Goal: Task Accomplishment & Management: Manage account settings

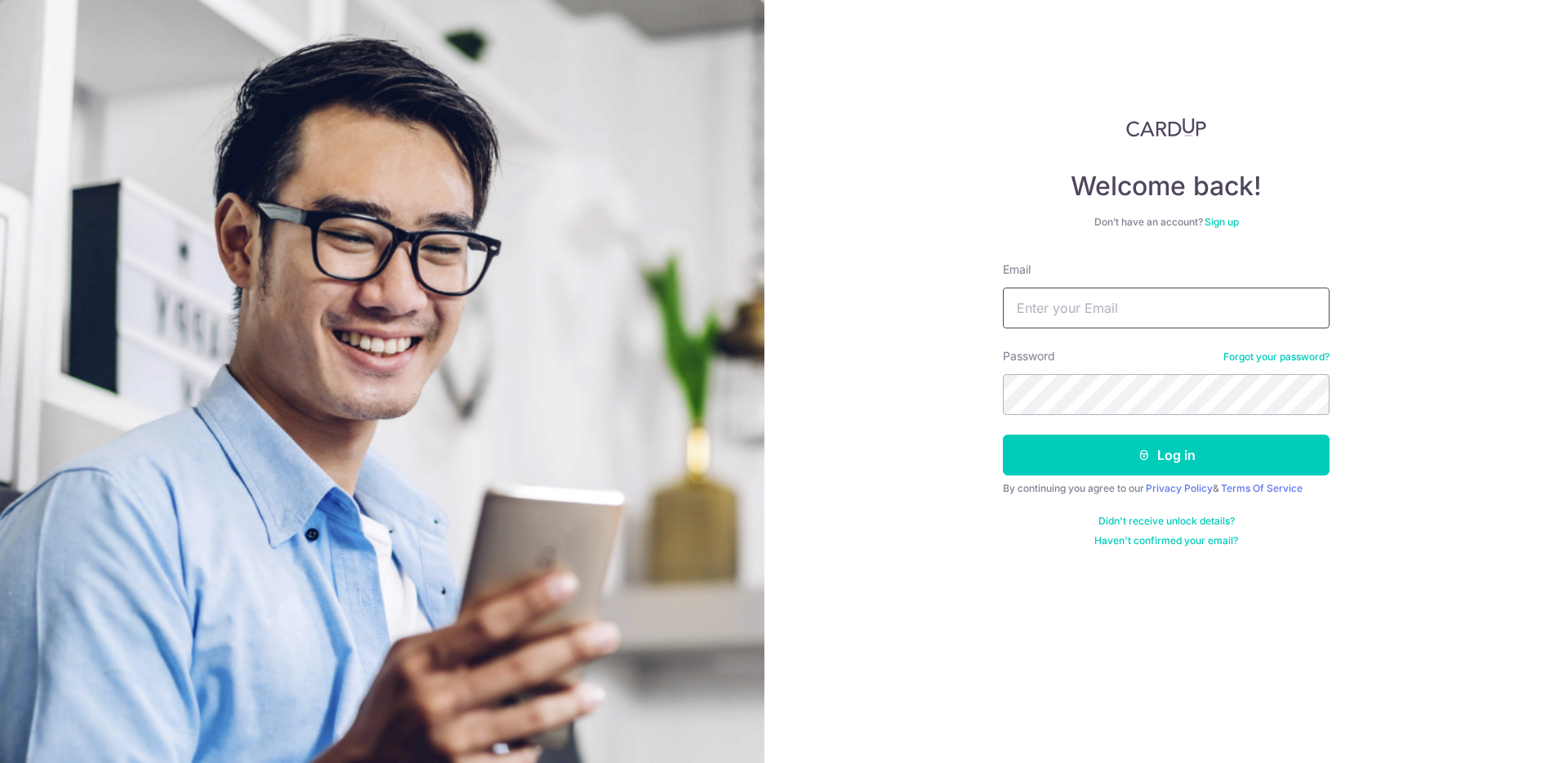
type input "[EMAIL_ADDRESS][DOMAIN_NAME]"
click at [1207, 446] on button "Log in" at bounding box center [1166, 455] width 327 height 41
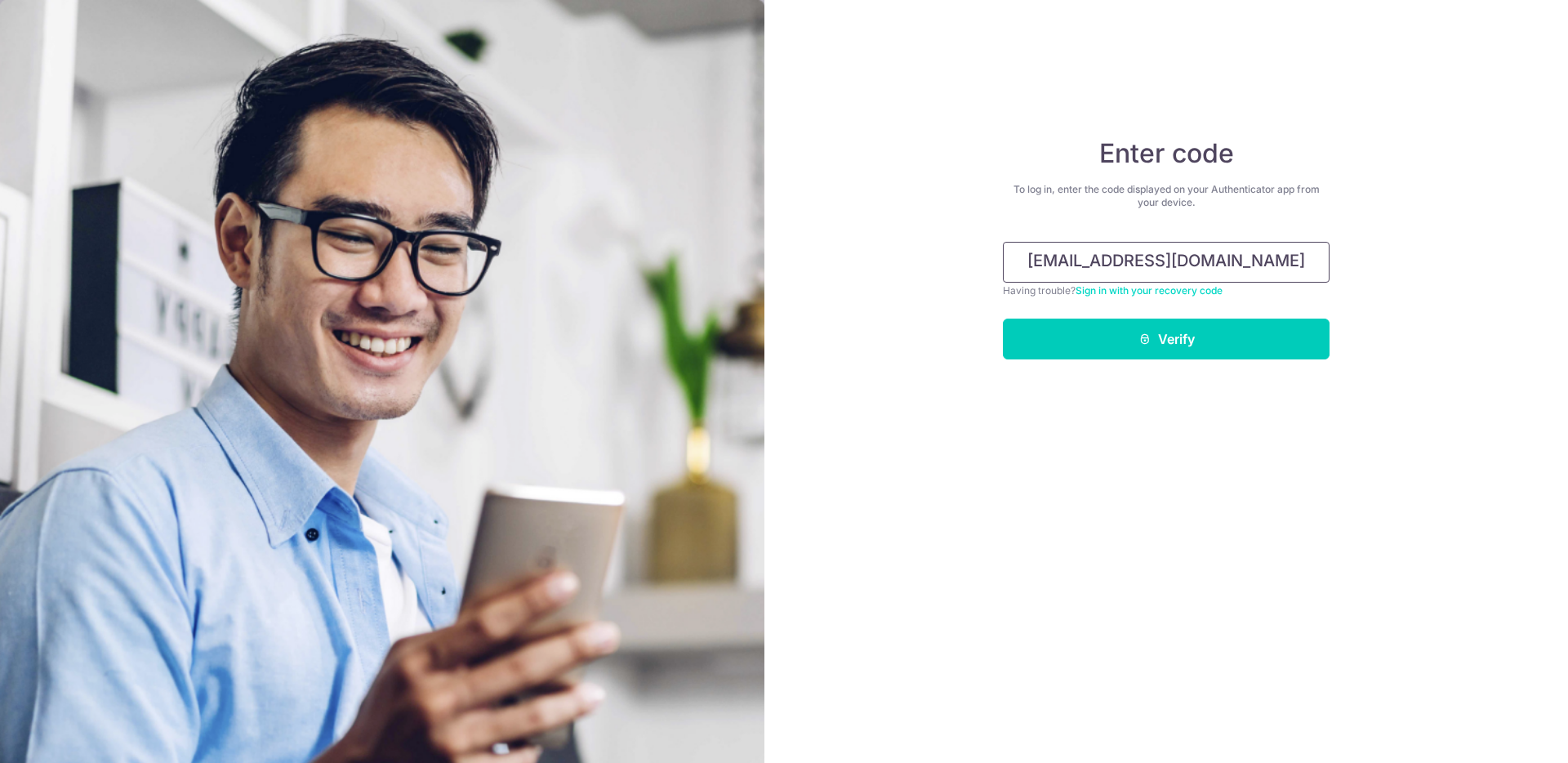
click at [1260, 253] on input "[EMAIL_ADDRESS][DOMAIN_NAME]" at bounding box center [1166, 262] width 327 height 41
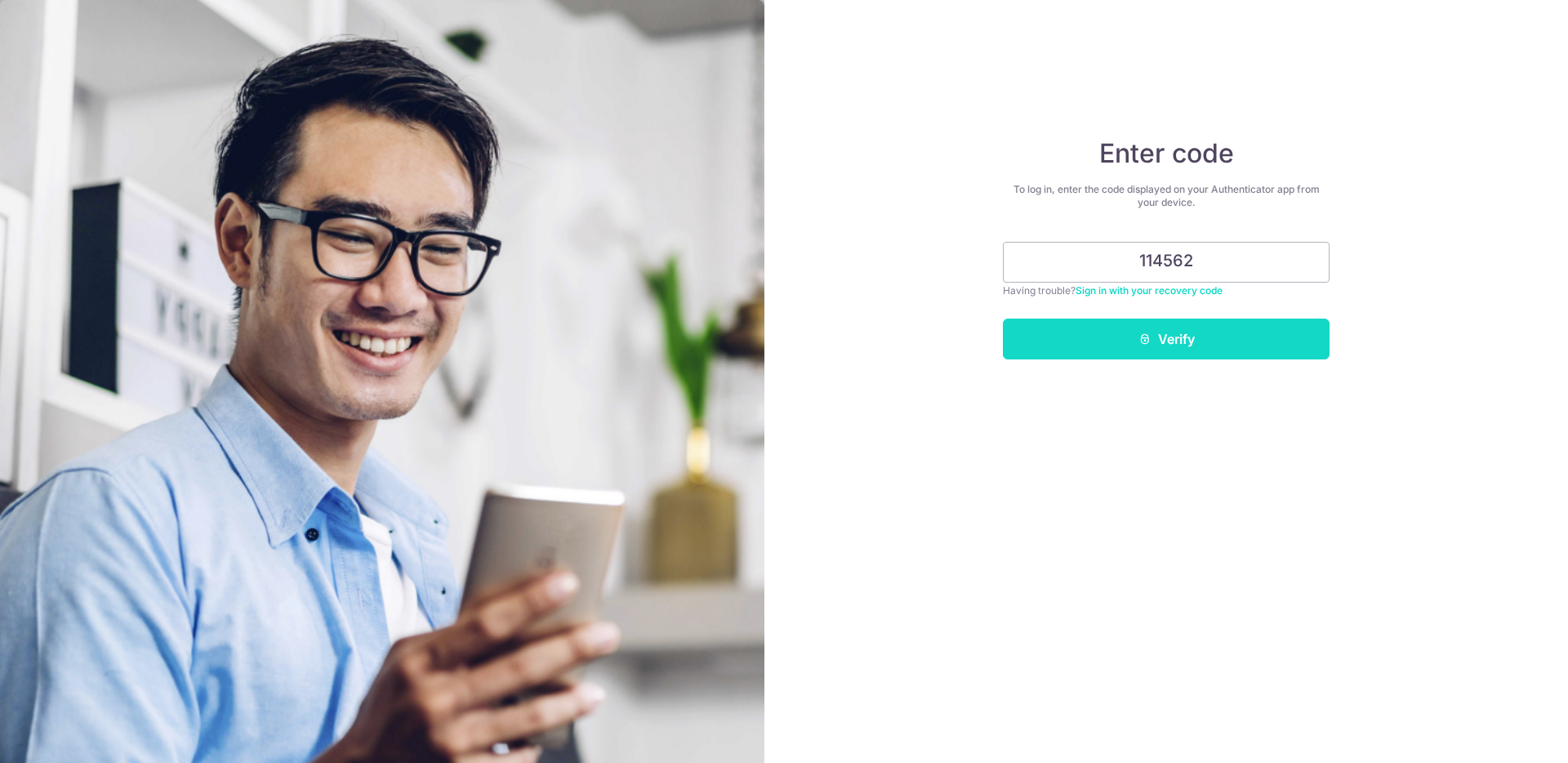
type input "114562"
click at [1170, 337] on button "Verify" at bounding box center [1166, 339] width 327 height 41
